Goal: Task Accomplishment & Management: Manage account settings

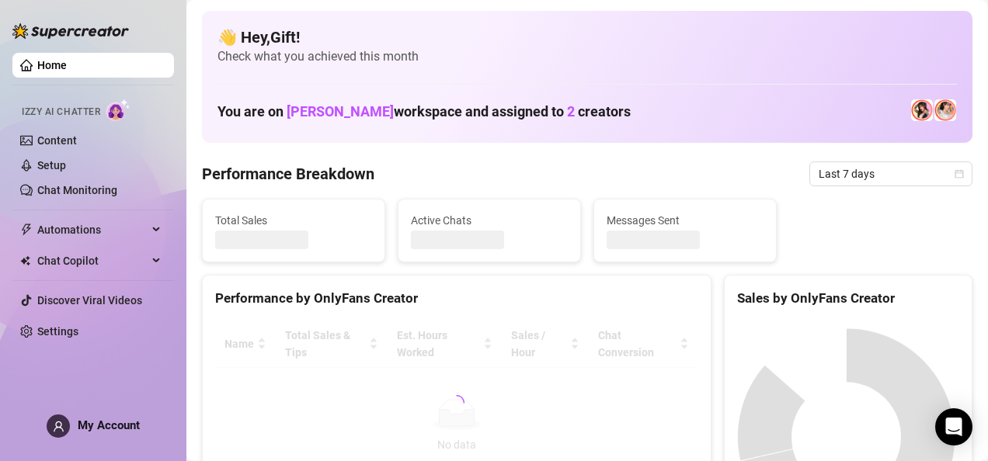
click at [48, 430] on span at bounding box center [58, 426] width 23 height 23
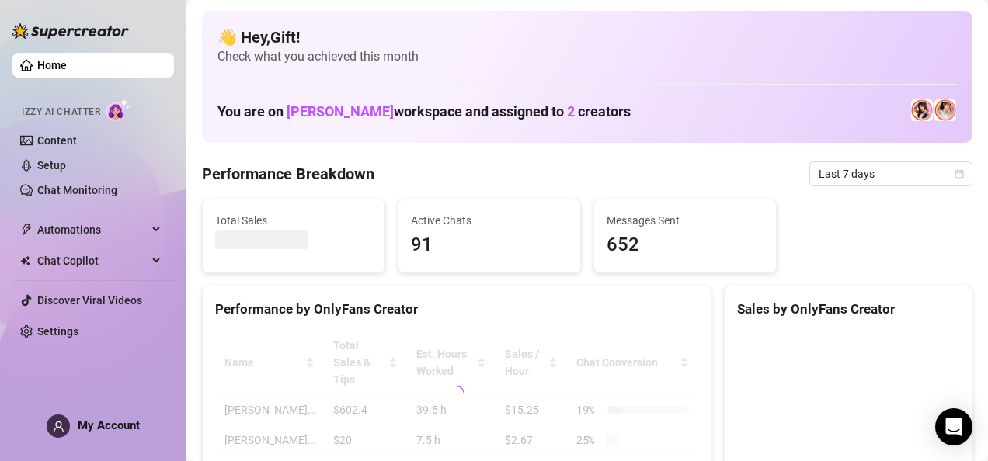
click at [51, 436] on div "My Account" at bounding box center [93, 426] width 93 height 23
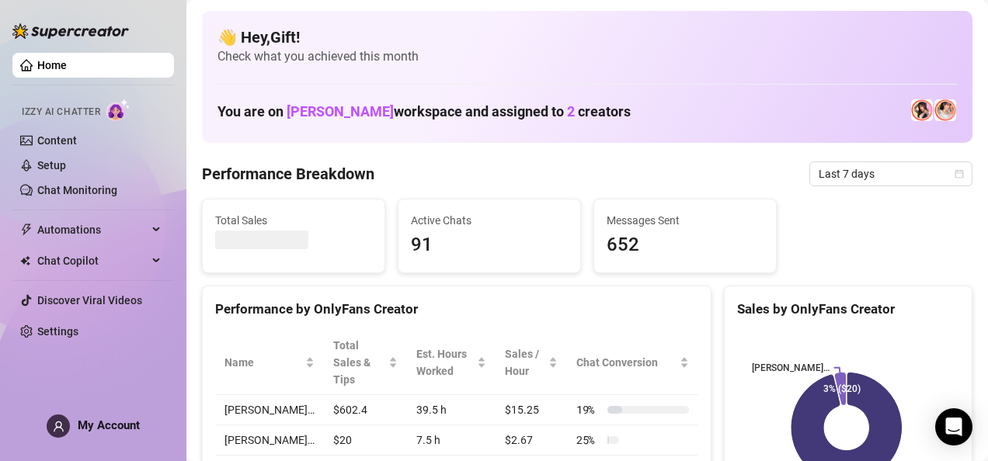
click at [57, 425] on icon "user" at bounding box center [59, 427] width 12 height 12
click at [864, 33] on h4 "👋 Hey, Gift !" at bounding box center [586, 37] width 739 height 22
click at [93, 416] on div "My Account" at bounding box center [93, 426] width 93 height 23
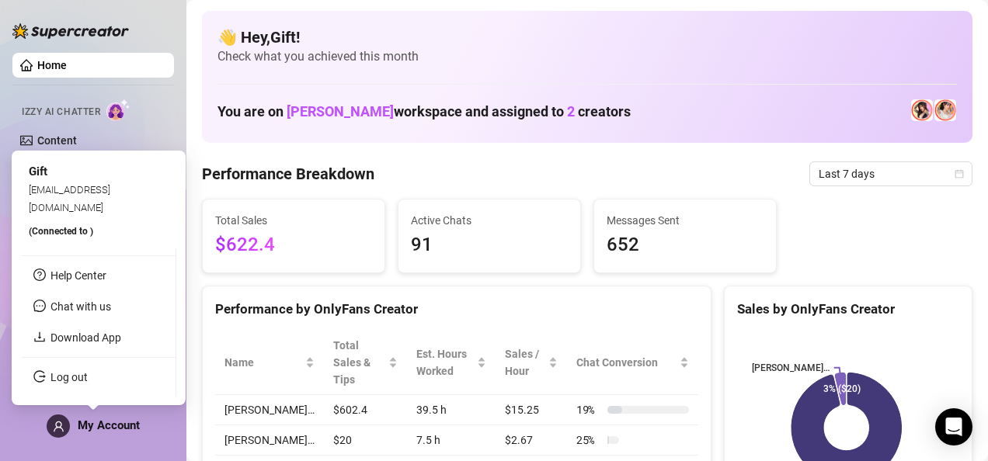
click at [419, 256] on span "91" at bounding box center [489, 246] width 157 height 30
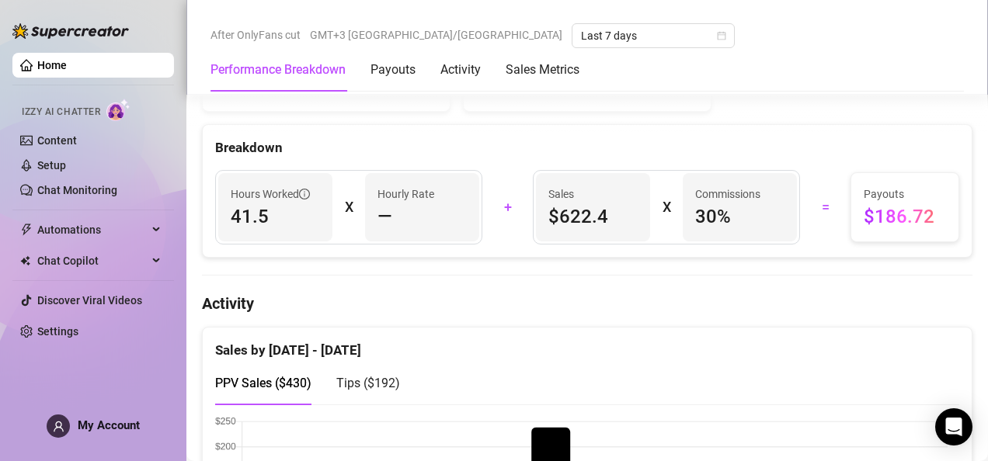
scroll to position [583, 0]
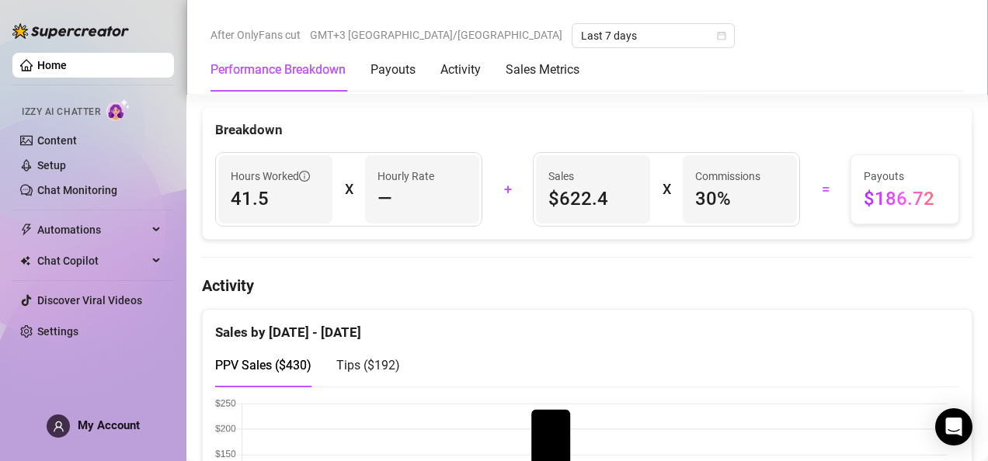
click at [73, 425] on div "My Account" at bounding box center [93, 426] width 93 height 23
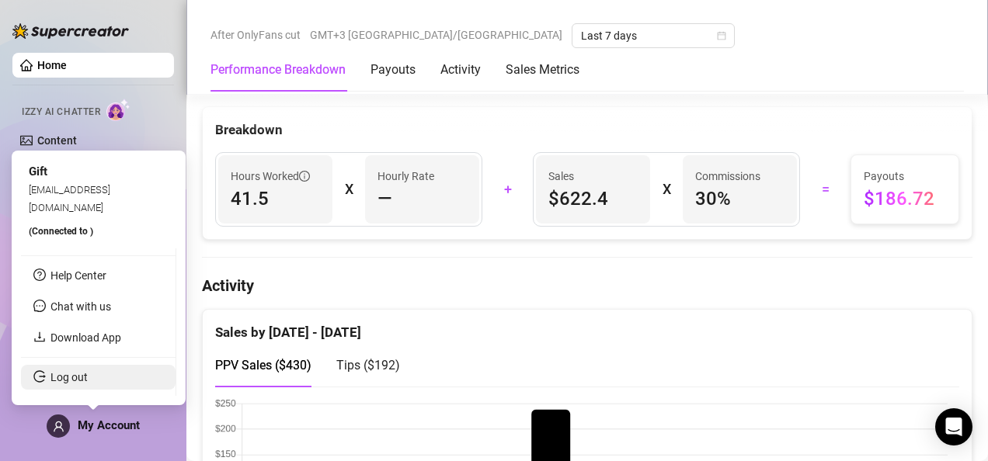
click at [64, 383] on link "Log out" at bounding box center [68, 377] width 37 height 12
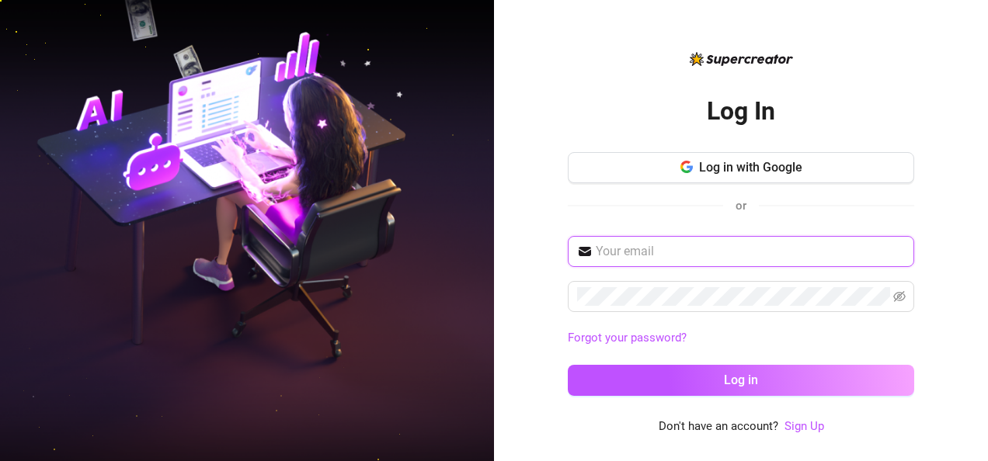
click at [641, 255] on input "text" at bounding box center [750, 251] width 309 height 19
type input "[EMAIL_ADDRESS][DOMAIN_NAME]"
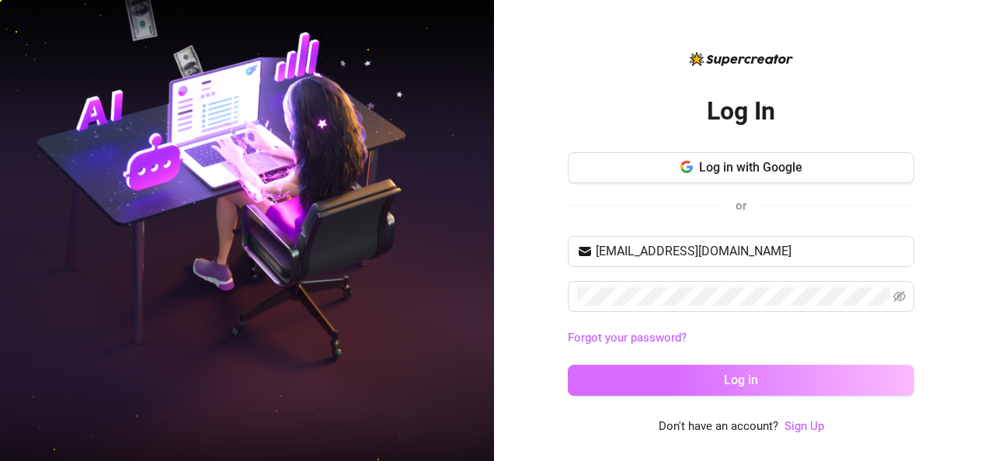
click at [680, 377] on button "Log in" at bounding box center [741, 380] width 346 height 31
